Goal: Task Accomplishment & Management: Manage account settings

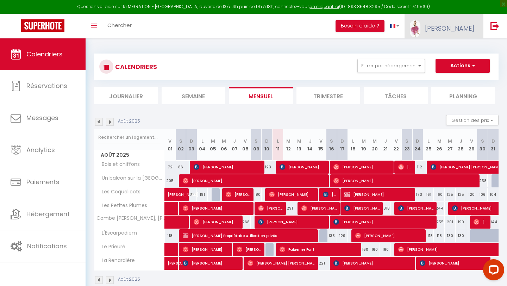
click at [472, 27] on span "[PERSON_NAME]" at bounding box center [449, 28] width 49 height 9
click at [449, 63] on link "Équipe" at bounding box center [455, 62] width 52 height 12
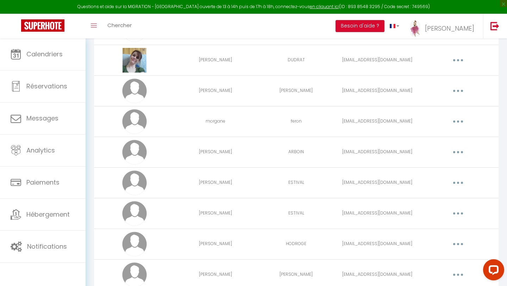
scroll to position [1960, 0]
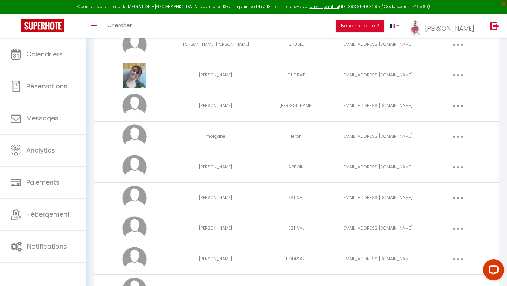
click at [458, 105] on icon "button" at bounding box center [458, 106] width 2 height 2
click at [441, 121] on link "Editer" at bounding box center [439, 122] width 52 height 12
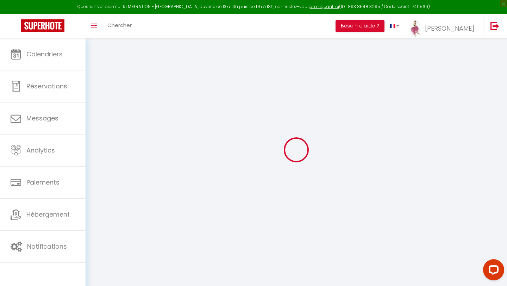
type input "[PERSON_NAME]"
type input "[EMAIL_ADDRESS][DOMAIN_NAME]"
type textarea "[URL][DOMAIN_NAME]"
checkbox input "false"
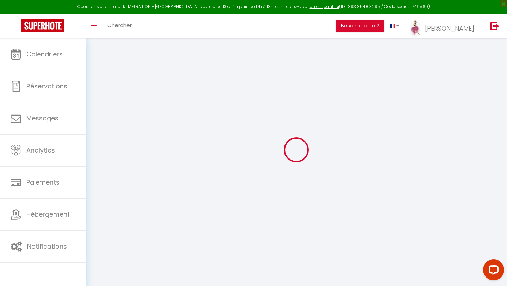
checkbox input "false"
checkbox input "true"
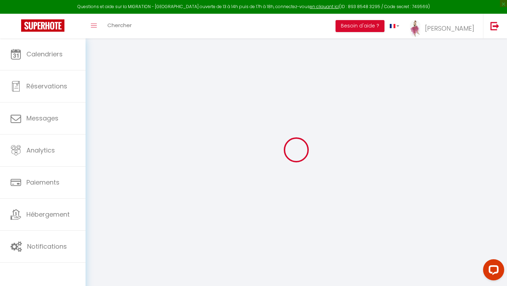
checkbox input "true"
checkbox input "false"
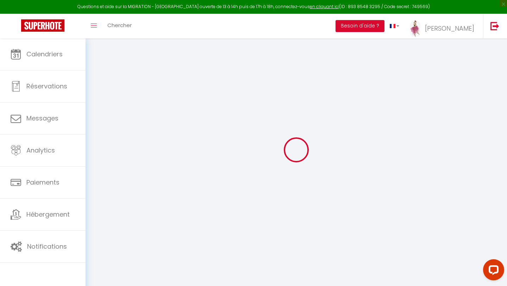
checkbox input "false"
select select
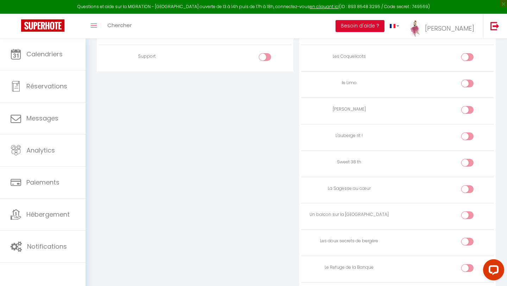
scroll to position [738, 0]
click at [470, 133] on input "checkbox" at bounding box center [473, 136] width 12 height 11
checkbox input "true"
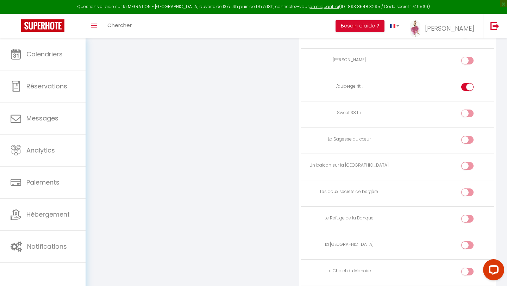
scroll to position [782, 0]
click at [469, 147] on input "checkbox" at bounding box center [473, 144] width 12 height 11
checkbox input "true"
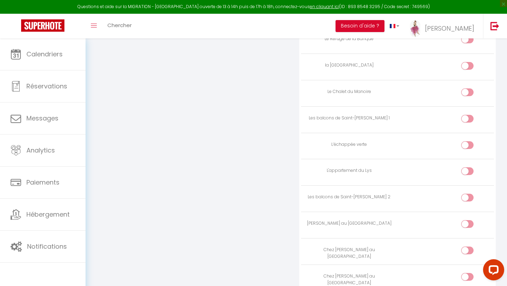
scroll to position [968, 0]
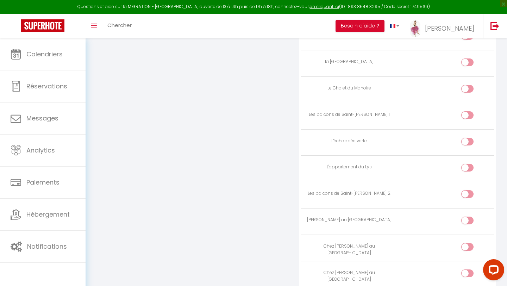
click at [468, 168] on input "checkbox" at bounding box center [473, 169] width 12 height 11
checkbox input "true"
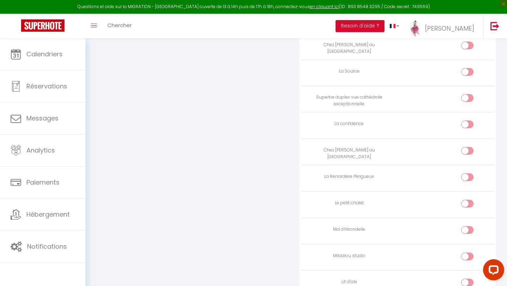
scroll to position [1197, 0]
click at [471, 176] on input "checkbox" at bounding box center [473, 177] width 12 height 11
checkbox input "true"
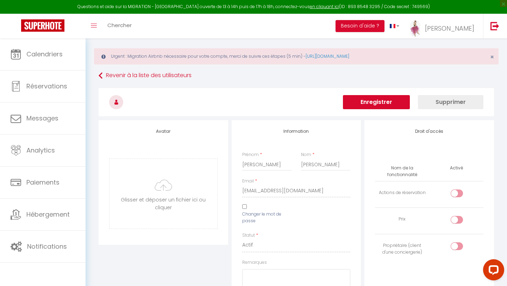
scroll to position [0, 0]
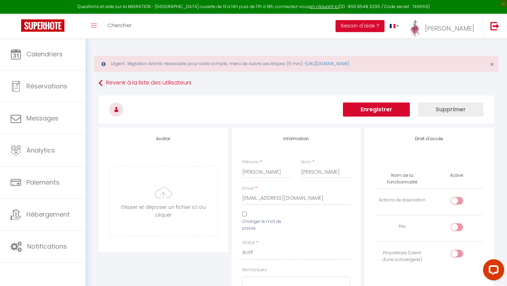
click at [384, 107] on button "Enregistrer" at bounding box center [376, 109] width 67 height 14
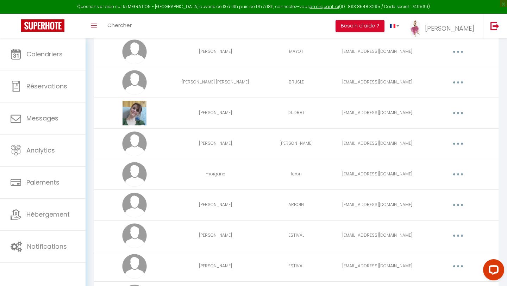
scroll to position [1925, 0]
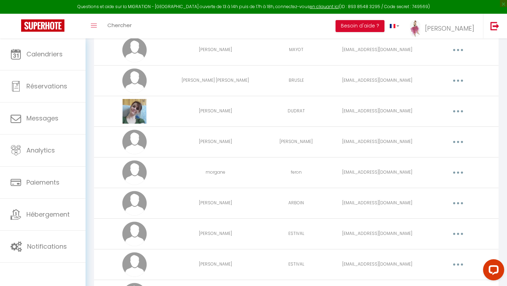
click at [458, 172] on icon "button" at bounding box center [458, 172] width 2 height 2
click at [443, 185] on link "Editer" at bounding box center [439, 189] width 52 height 12
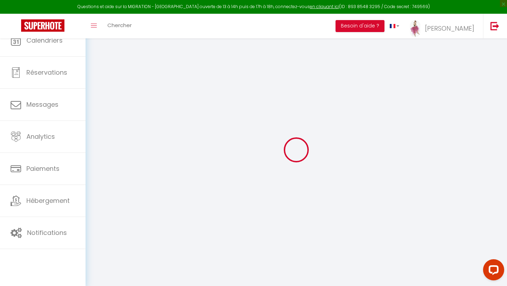
scroll to position [38, 0]
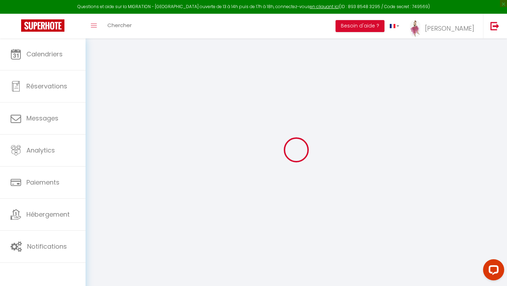
type input "morgane"
type input "feron"
type input "[EMAIL_ADDRESS][DOMAIN_NAME]"
type textarea "[URL][DOMAIN_NAME]"
checkbox input "false"
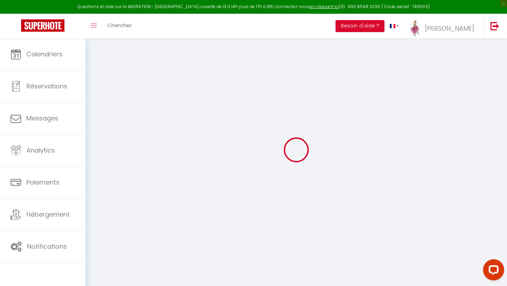
checkbox input "false"
checkbox input "true"
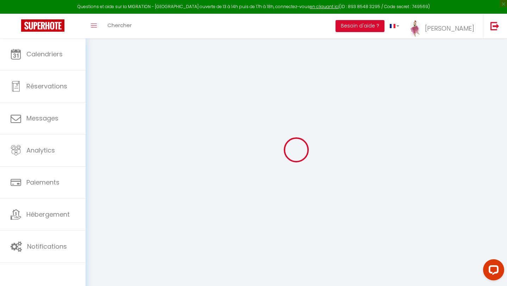
checkbox input "true"
checkbox input "false"
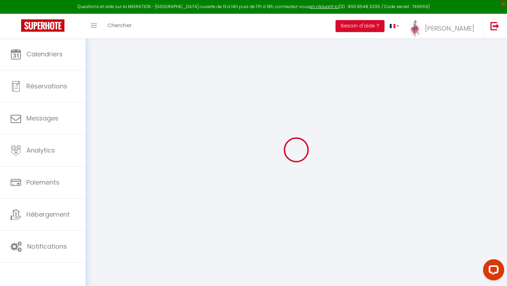
checkbox input "false"
select select
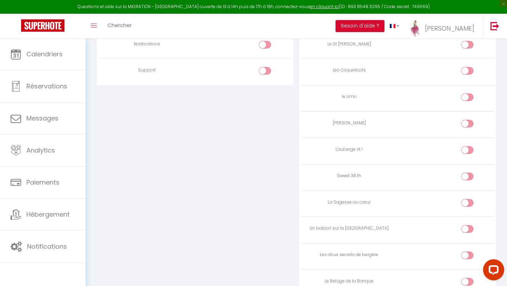
scroll to position [727, 0]
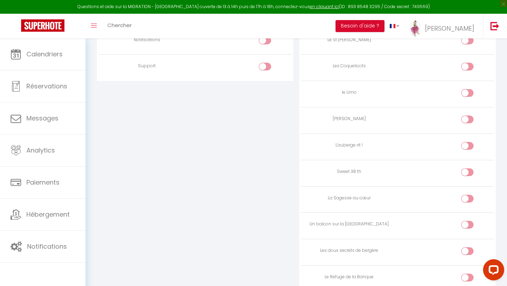
click at [468, 146] on input "checkbox" at bounding box center [473, 147] width 12 height 11
checkbox input "true"
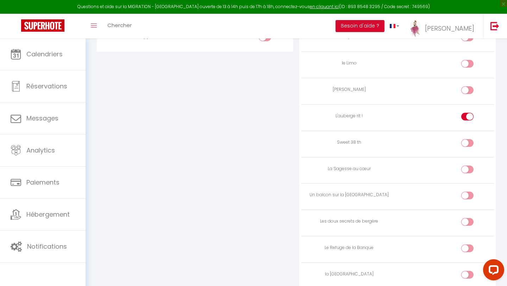
scroll to position [764, 0]
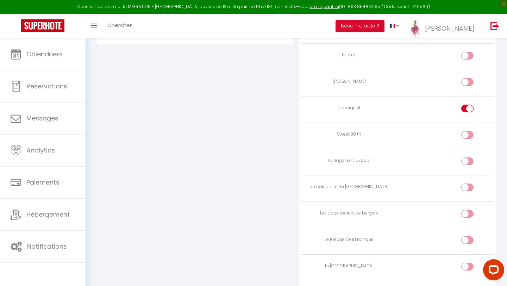
click at [467, 162] on input "checkbox" at bounding box center [473, 162] width 12 height 11
checkbox input "true"
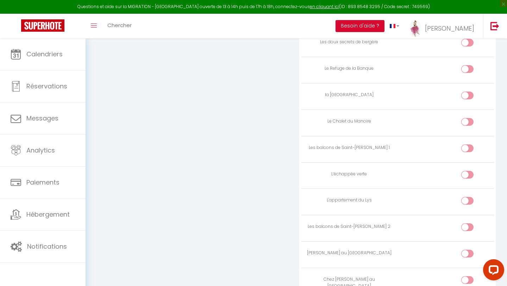
scroll to position [952, 0]
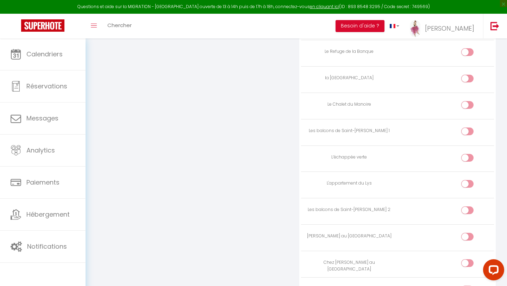
click at [471, 182] on input "checkbox" at bounding box center [473, 185] width 12 height 11
checkbox input "true"
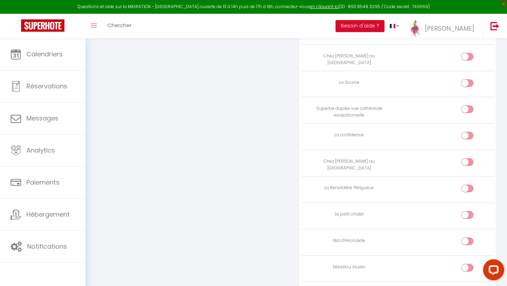
scroll to position [1186, 0]
click at [469, 189] on input "checkbox" at bounding box center [473, 189] width 12 height 11
checkbox input "true"
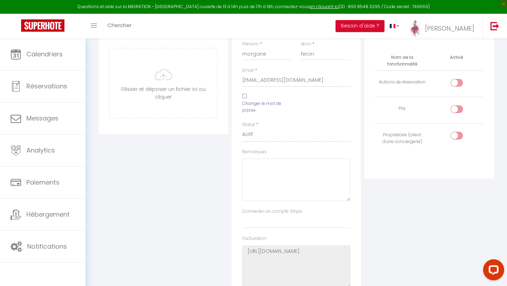
scroll to position [32, 0]
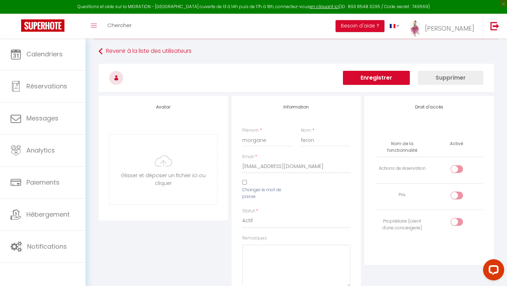
click at [387, 78] on button "Enregistrer" at bounding box center [376, 78] width 67 height 14
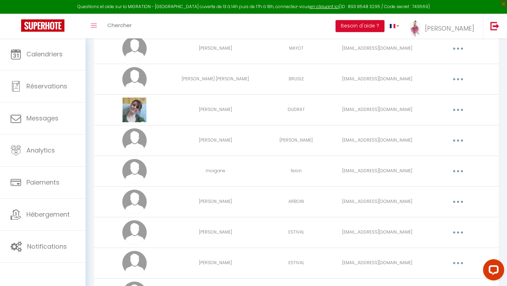
scroll to position [1920, 0]
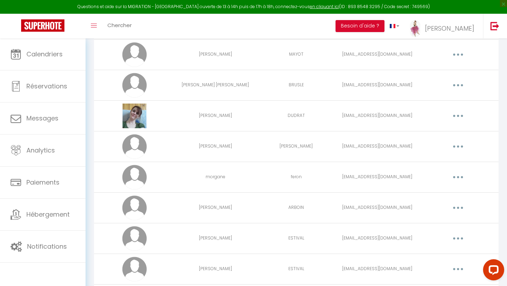
click at [463, 115] on button "button" at bounding box center [458, 115] width 20 height 11
click at [450, 130] on link "Editer" at bounding box center [439, 132] width 52 height 12
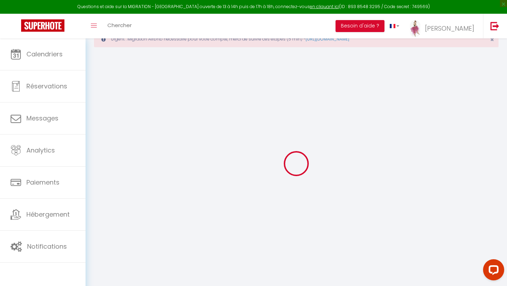
scroll to position [38, 0]
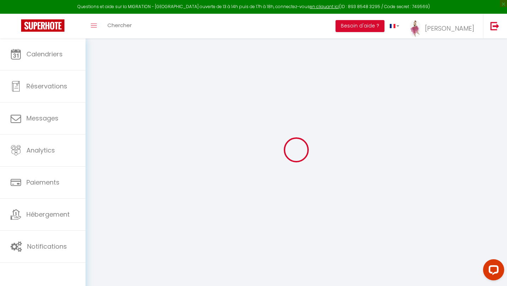
type input "[PERSON_NAME]"
type input "DUDRAT"
type input "[EMAIL_ADDRESS][DOMAIN_NAME]"
type textarea "[URL][DOMAIN_NAME]"
checkbox input "false"
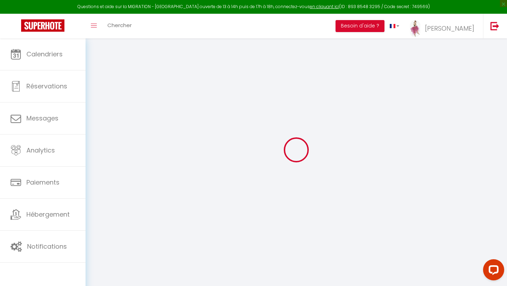
checkbox input "false"
checkbox input "true"
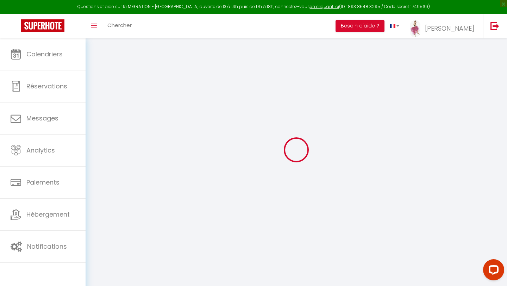
checkbox input "true"
checkbox input "false"
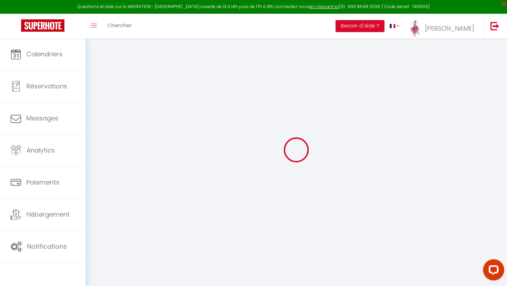
checkbox input "false"
select select
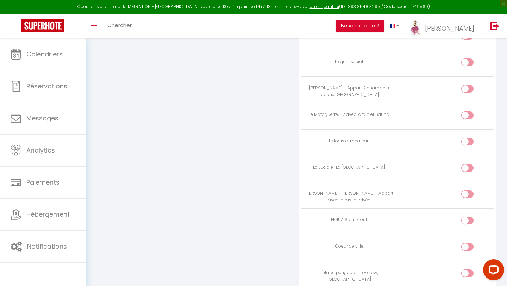
scroll to position [1941, 0]
click at [471, 144] on input "checkbox" at bounding box center [473, 145] width 12 height 11
checkbox input "true"
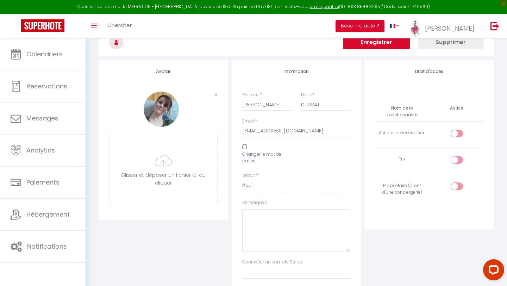
scroll to position [0, 0]
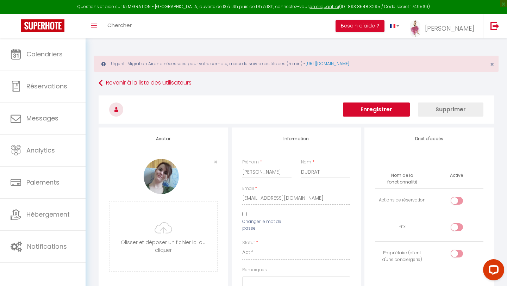
click at [377, 110] on button "Enregistrer" at bounding box center [376, 109] width 67 height 14
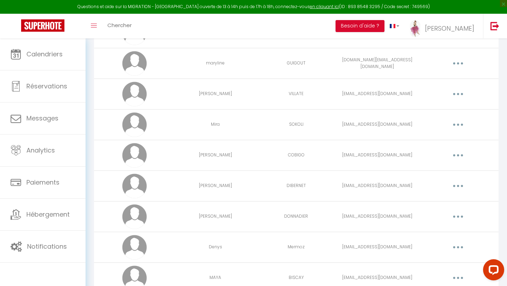
scroll to position [1043, 0]
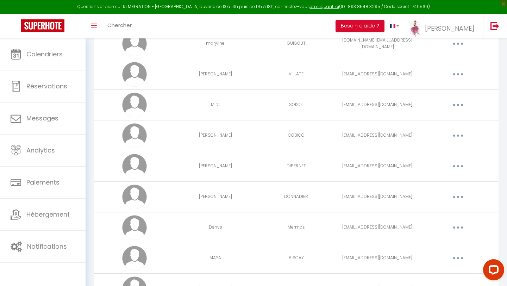
click at [459, 104] on icon "button" at bounding box center [458, 105] width 2 height 2
click at [448, 120] on link "Editer" at bounding box center [439, 121] width 52 height 12
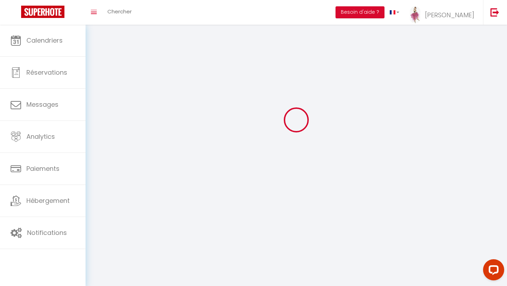
scroll to position [38, 0]
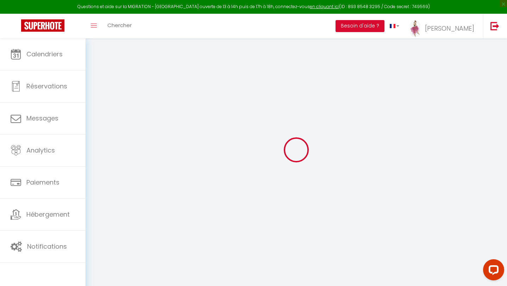
type input "Mira"
type input "SOKOLI"
type input "[EMAIL_ADDRESS][DOMAIN_NAME]"
type textarea "[URL][DOMAIN_NAME]"
checkbox input "false"
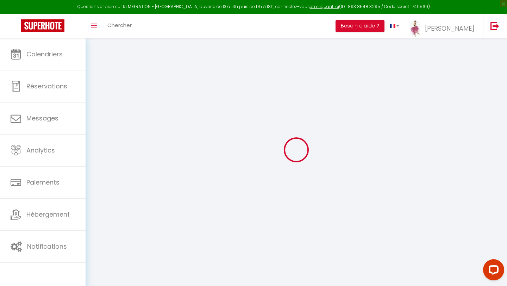
checkbox input "false"
checkbox input "true"
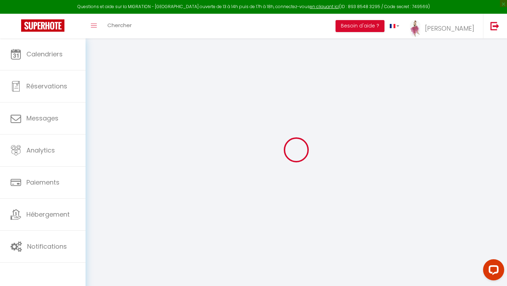
checkbox input "true"
checkbox input "false"
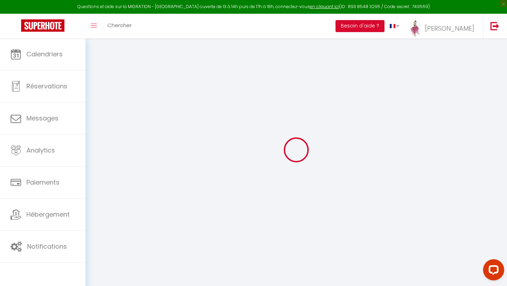
checkbox input "false"
select select
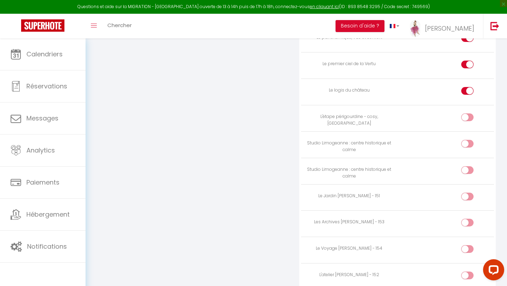
scroll to position [2092, 0]
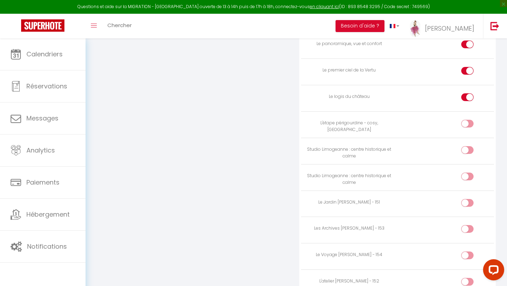
click at [464, 97] on div at bounding box center [467, 97] width 12 height 8
click at [467, 97] on input "checkbox" at bounding box center [473, 98] width 12 height 11
checkbox input "false"
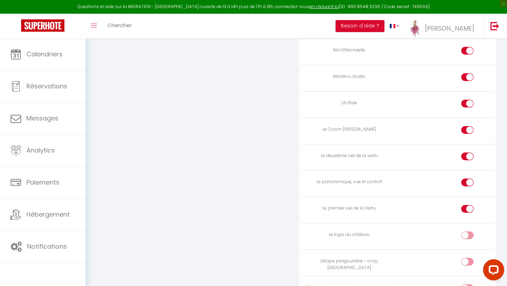
scroll to position [1968, 0]
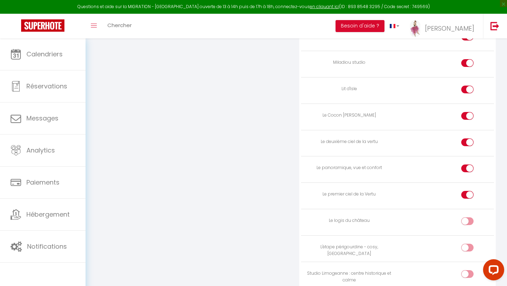
click at [464, 141] on div at bounding box center [467, 142] width 12 height 8
click at [467, 141] on input "checkbox" at bounding box center [473, 143] width 12 height 11
checkbox input "false"
click at [465, 198] on div at bounding box center [467, 195] width 12 height 8
click at [467, 198] on input "checkbox" at bounding box center [473, 196] width 12 height 11
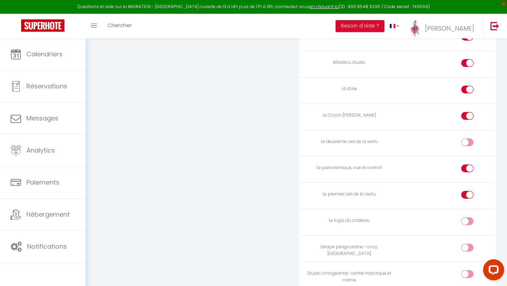
checkbox input "false"
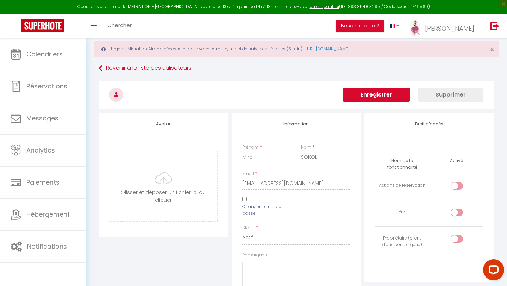
scroll to position [0, 0]
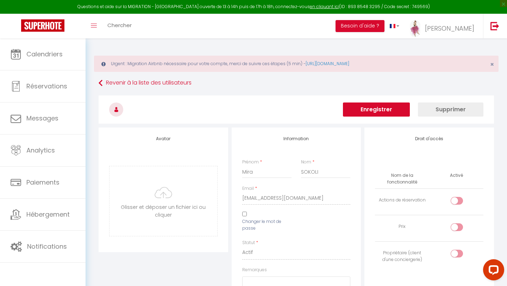
click at [379, 112] on button "Enregistrer" at bounding box center [376, 109] width 67 height 14
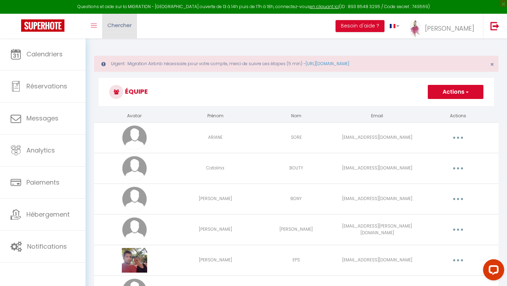
click at [112, 26] on span "Chercher" at bounding box center [119, 24] width 24 height 7
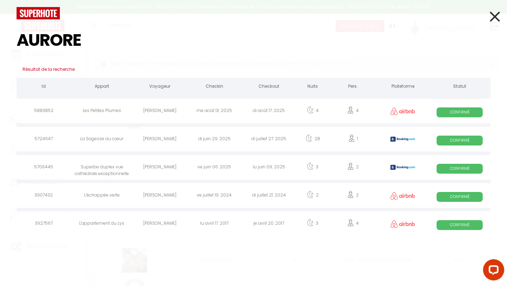
type input "AURORE"
click at [448, 140] on span "Confirmé" at bounding box center [459, 140] width 46 height 10
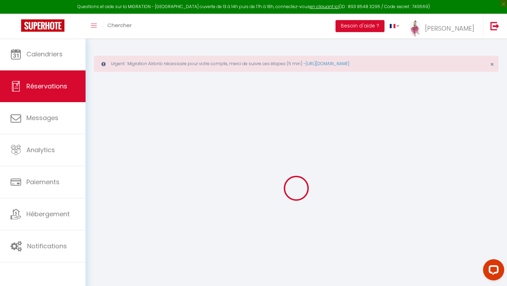
type input "Aurore"
type input "[PERSON_NAME]"
type input "[EMAIL_ADDRESS][DOMAIN_NAME]"
type input "[PHONE_NUMBER]"
type input "77300"
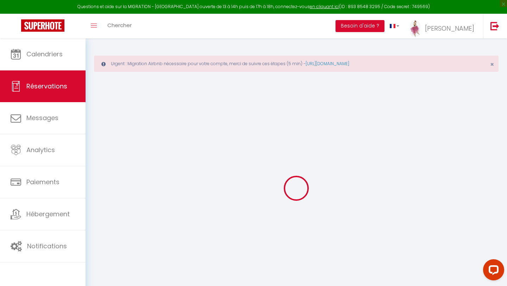
type input "[STREET_ADDRESS]"
type input "[GEOGRAPHIC_DATA]"
select select "FR"
type input "180.82"
select select "40003"
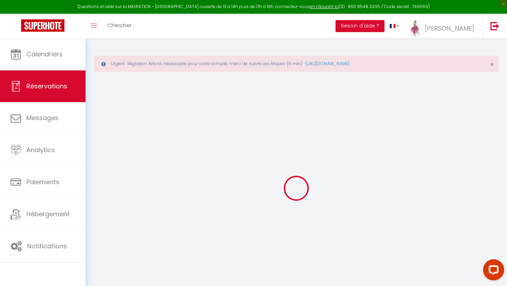
select select "1"
select select
type input "1"
select select "12"
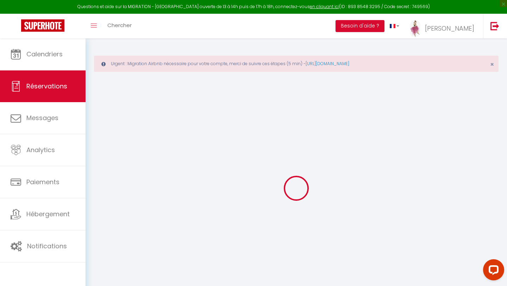
select select
type input "1165"
checkbox input "false"
type input "0"
select select "2"
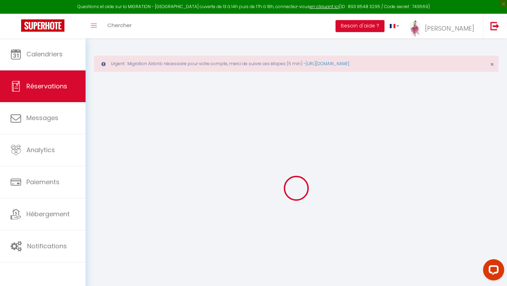
type input "40"
type input "0"
select select
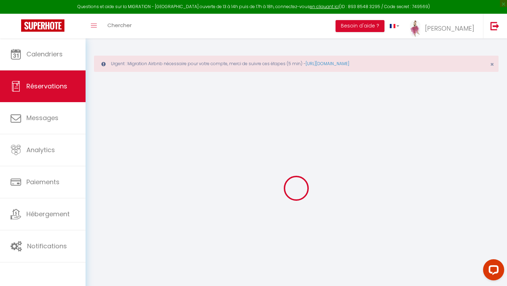
select select "14"
checkbox input "false"
select select
checkbox input "false"
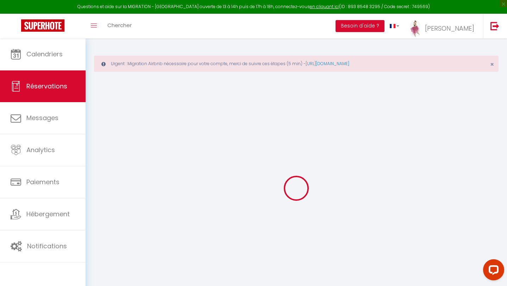
select select
checkbox input "false"
type \?1 "** THIS RESERVATION HAS BEEN PRE-PAID ** Je voyage pour affaires et il est poss…"
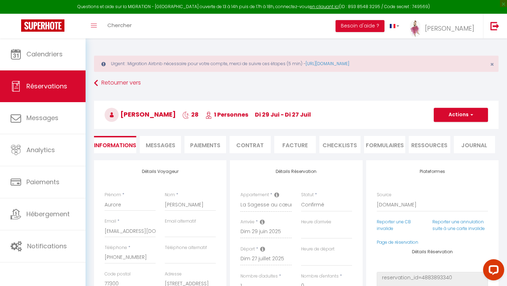
type input "40"
select select
checkbox input "false"
select select
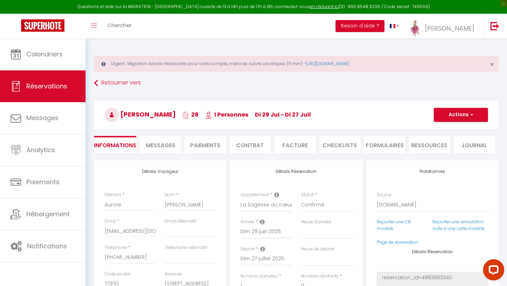
select select
click at [292, 147] on li "Facture" at bounding box center [294, 144] width 41 height 17
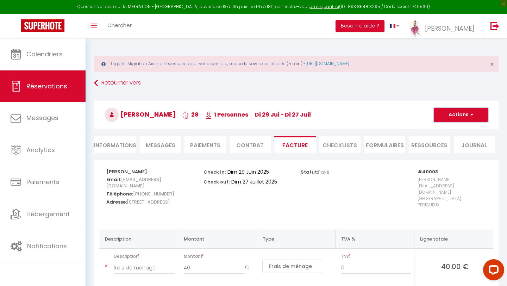
click at [446, 119] on button "Actions" at bounding box center [461, 115] width 54 height 14
click at [442, 136] on link "Aperçu et éditer" at bounding box center [455, 139] width 59 height 9
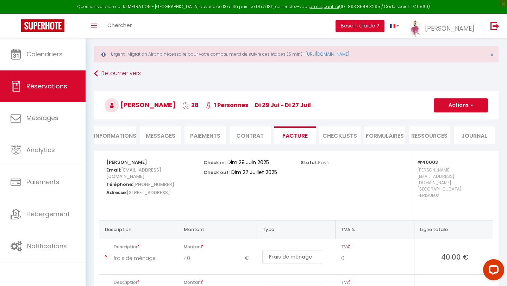
scroll to position [16, 0]
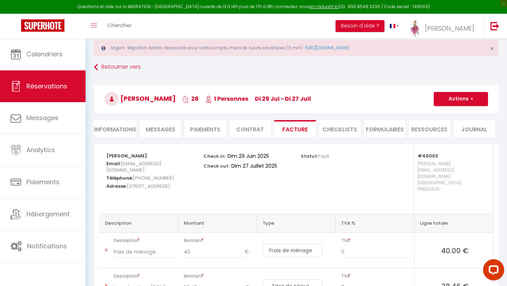
click at [116, 134] on li "Informations" at bounding box center [115, 128] width 42 height 17
select select
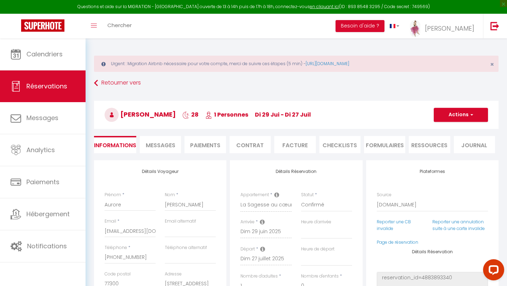
click at [252, 146] on li "Contrat" at bounding box center [249, 144] width 41 height 17
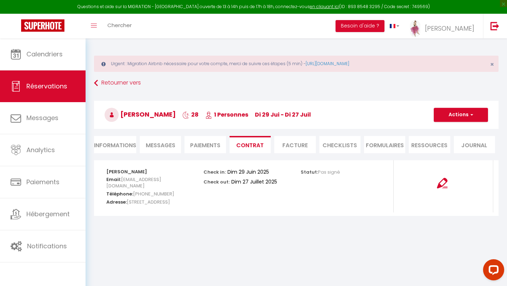
click at [285, 145] on li "Facture" at bounding box center [294, 144] width 41 height 17
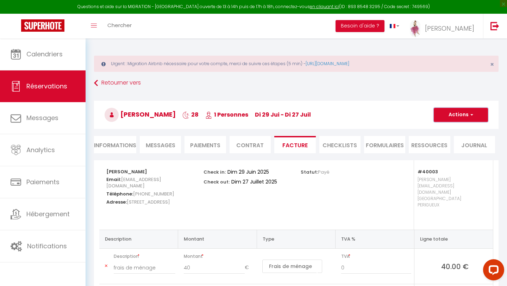
click at [450, 118] on button "Actions" at bounding box center [461, 115] width 54 height 14
click at [438, 137] on link "Aperçu et éditer" at bounding box center [455, 139] width 59 height 9
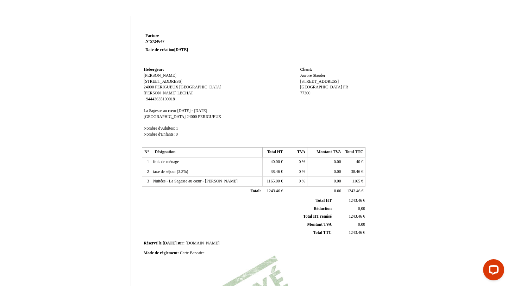
click at [188, 50] on span "[DATE]" at bounding box center [181, 50] width 14 height 5
drag, startPoint x: 176, startPoint y: 49, endPoint x: 203, endPoint y: 52, distance: 26.9
click at [203, 52] on p "Facture Facture N° 5724647 5724647 Date de création 11 May 2025" at bounding box center [187, 43] width 84 height 20
drag, startPoint x: 146, startPoint y: 35, endPoint x: 157, endPoint y: 80, distance: 46.1
click at [157, 80] on div "Facture Facture N° 5724647 5724647 Date de création [DATE] Hebergeur: Hebergeur…" at bounding box center [254, 197] width 226 height 333
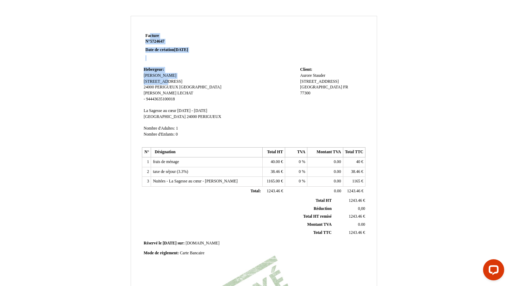
click at [252, 68] on td "Hebergeur: Hebergeur: LECHAT [PERSON_NAME] [STREET_ADDRESS] [STREET_ADDRESS] [G…" at bounding box center [220, 105] width 156 height 80
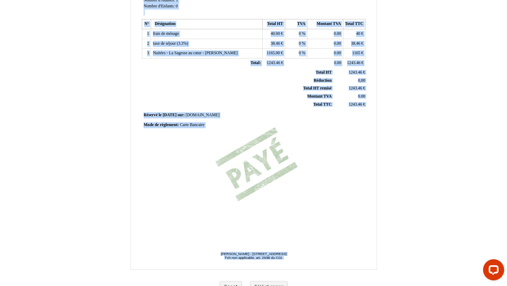
scroll to position [139, 0]
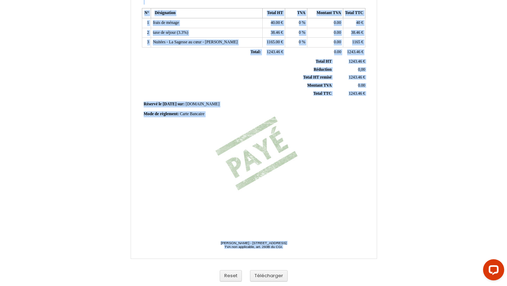
drag, startPoint x: 145, startPoint y: 36, endPoint x: 244, endPoint y: 257, distance: 241.8
click at [244, 257] on div "Facture Facture N° 5724647 5724647 Date de création 11 May 2025 Hebergeur: Hebe…" at bounding box center [254, 75] width 246 height 366
copy div "Facture N° 5724647 Date de création 11 May 2025 Hebergeur: LECHAT Guillaume 7 r…"
